Goal: Navigation & Orientation: Go to known website

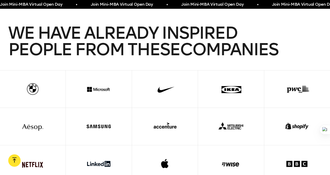
scroll to position [1175, 0]
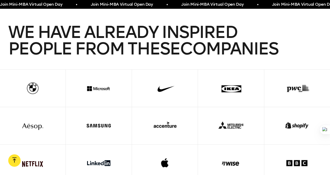
scroll to position [1174, 0]
